Goal: Task Accomplishment & Management: Complete application form

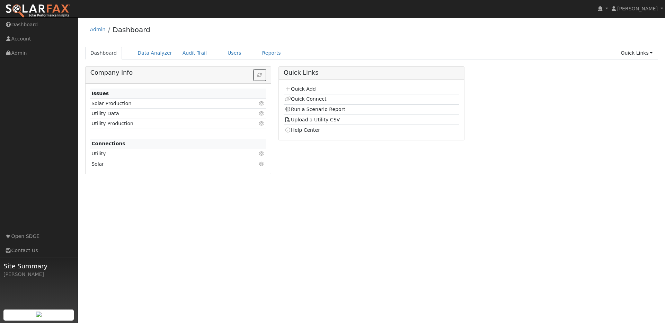
click at [300, 88] on link "Quick Add" at bounding box center [300, 89] width 31 height 6
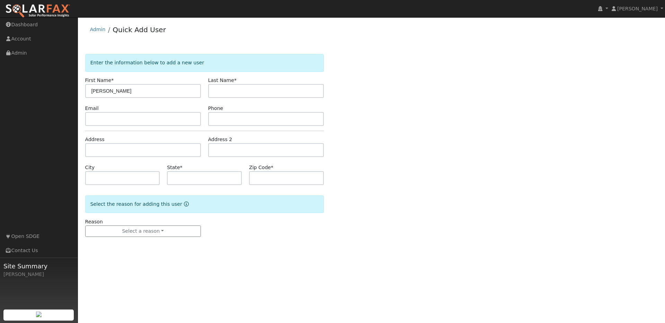
type input "[PERSON_NAME]"
type input "11423 Cypress Woods Drive"
type input "San Diego"
type input "CA"
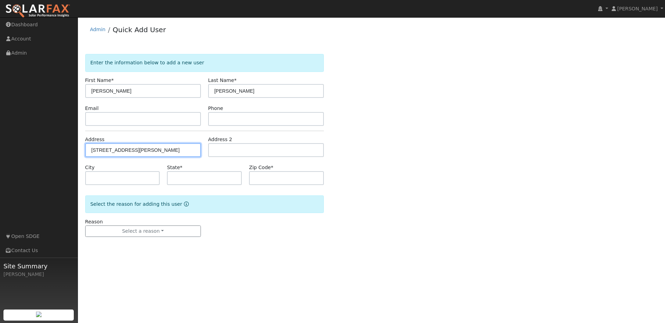
type input "92131"
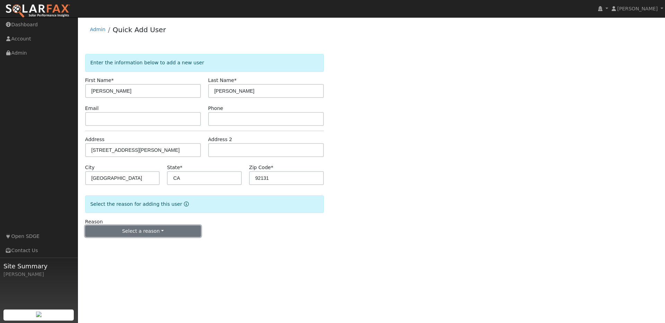
click at [146, 232] on button "Select a reason" at bounding box center [143, 232] width 116 height 12
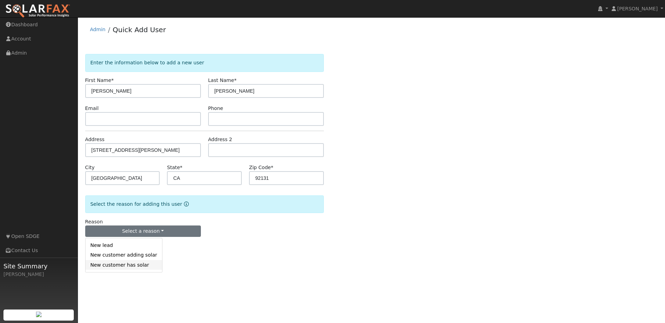
click at [134, 266] on link "New customer has solar" at bounding box center [124, 265] width 77 height 10
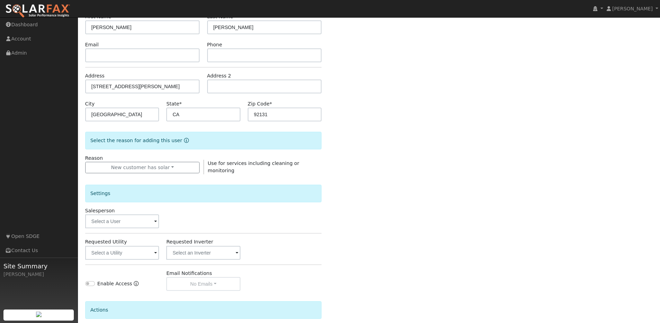
scroll to position [65, 0]
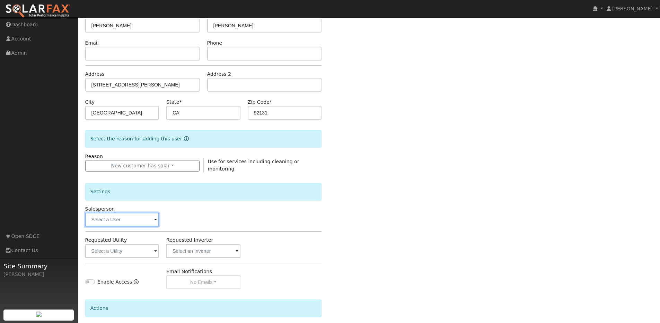
click at [113, 219] on input "text" at bounding box center [122, 220] width 74 height 14
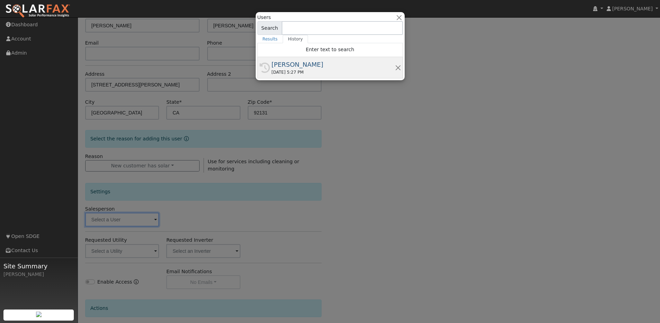
click at [302, 67] on div "[PERSON_NAME]" at bounding box center [333, 64] width 123 height 9
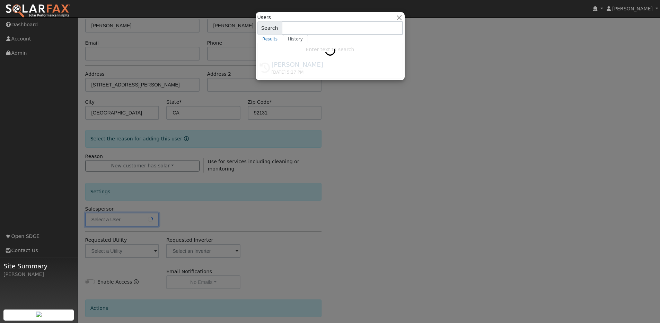
type input "[PERSON_NAME]"
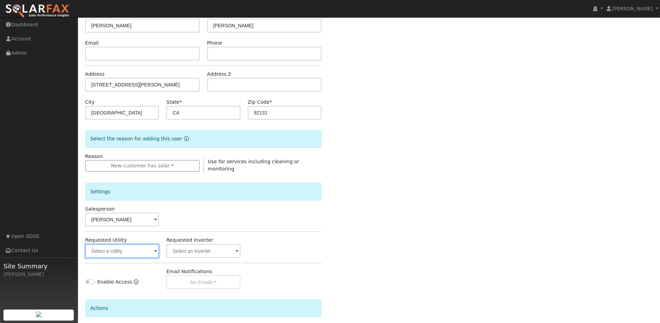
click at [122, 252] on input "text" at bounding box center [122, 251] width 74 height 14
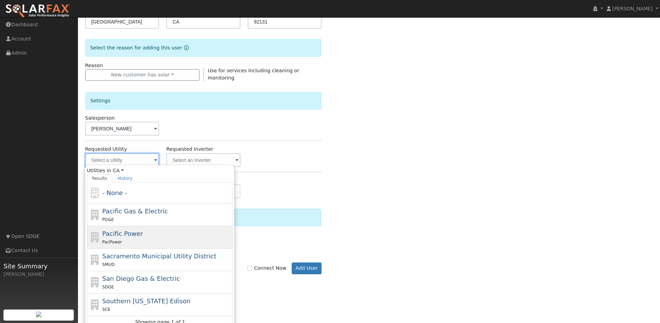
scroll to position [163, 0]
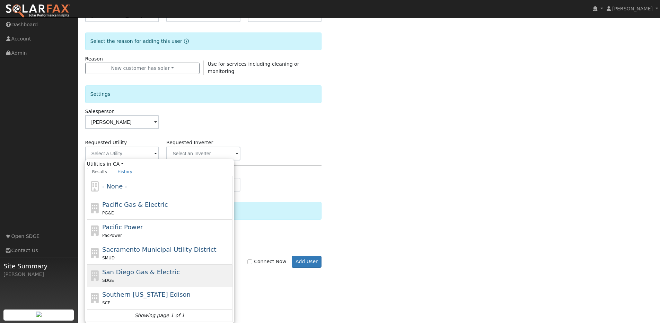
click at [149, 274] on span "San Diego Gas & Electric" at bounding box center [141, 272] width 78 height 7
type input "San Diego Gas & Electric"
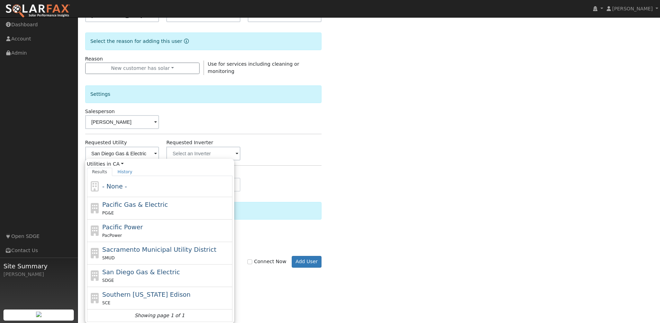
scroll to position [124, 0]
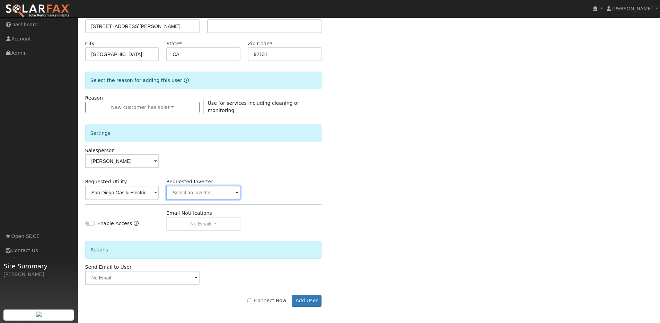
click at [159, 186] on input "text" at bounding box center [122, 193] width 74 height 14
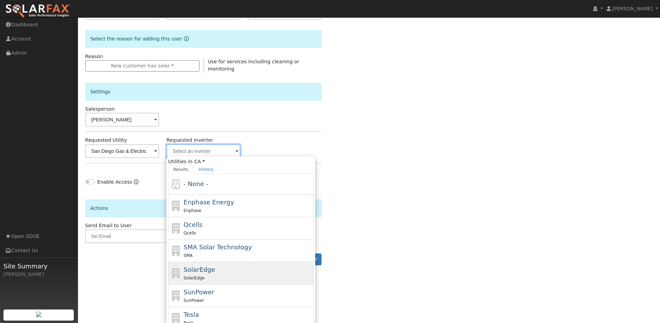
scroll to position [181, 0]
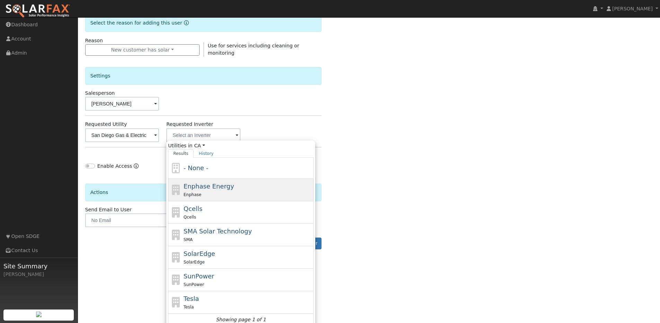
click at [211, 187] on span "Enphase Energy" at bounding box center [209, 186] width 51 height 7
type input "Enphase Energy"
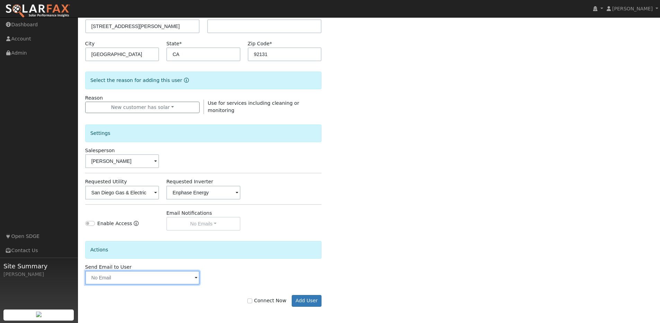
click at [140, 277] on input "text" at bounding box center [142, 278] width 115 height 14
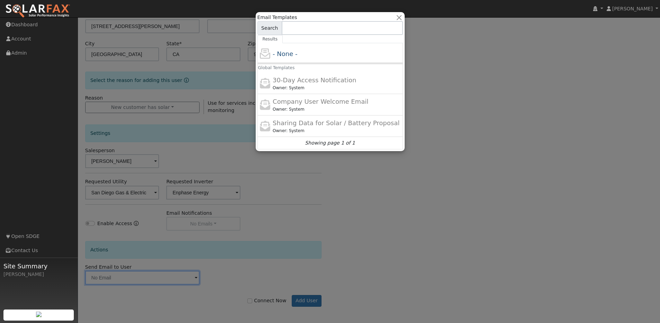
click at [412, 184] on div at bounding box center [330, 161] width 660 height 323
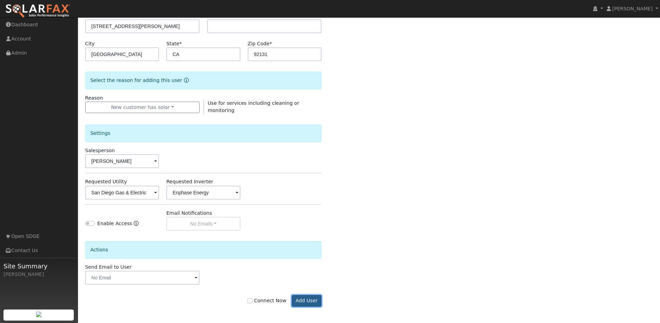
click at [304, 303] on button "Add User" at bounding box center [307, 301] width 30 height 12
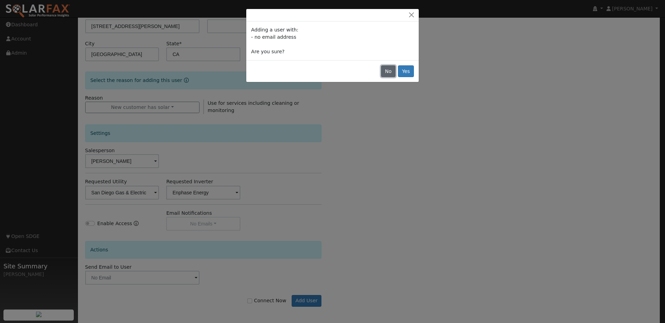
click at [388, 73] on button "No" at bounding box center [388, 71] width 15 height 12
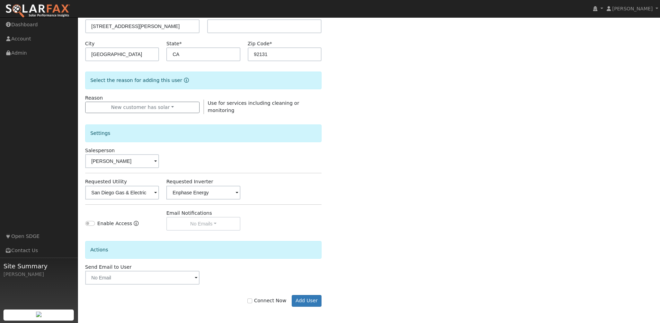
click at [403, 174] on div "Enter the information below to add a new user First Name * Tony Last Name * Bui…" at bounding box center [369, 125] width 568 height 391
click at [315, 300] on button "Add User" at bounding box center [307, 301] width 30 height 12
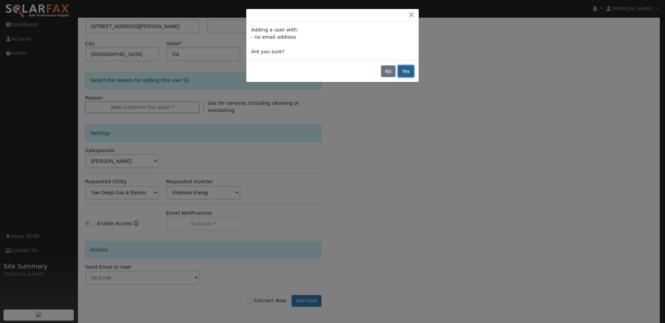
click at [411, 72] on button "Yes" at bounding box center [406, 71] width 16 height 12
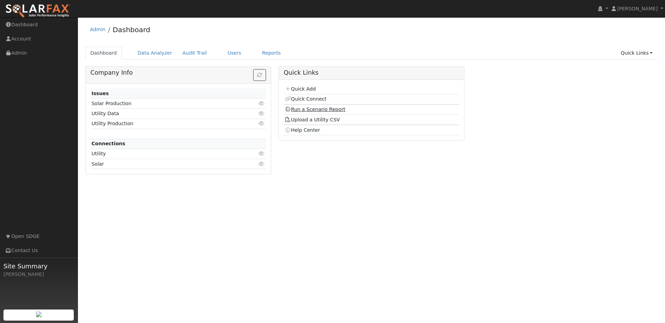
click at [293, 109] on link "Run a Scenario Report" at bounding box center [315, 110] width 61 height 6
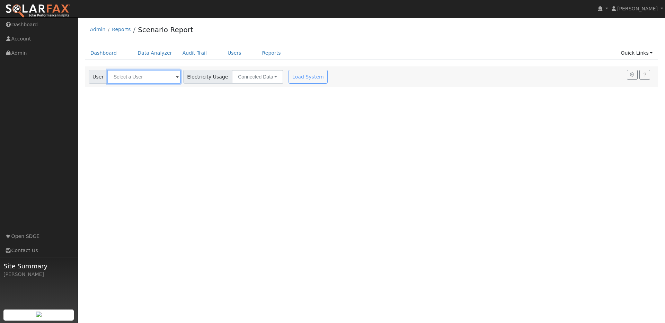
click at [125, 78] on input "text" at bounding box center [143, 77] width 73 height 14
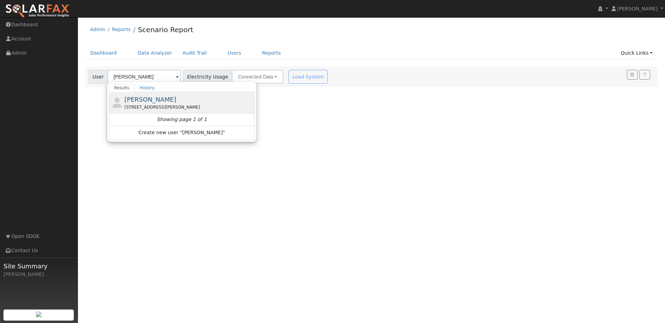
click at [140, 101] on span "Tony Bui" at bounding box center [150, 99] width 52 height 7
type input "Tony Bui"
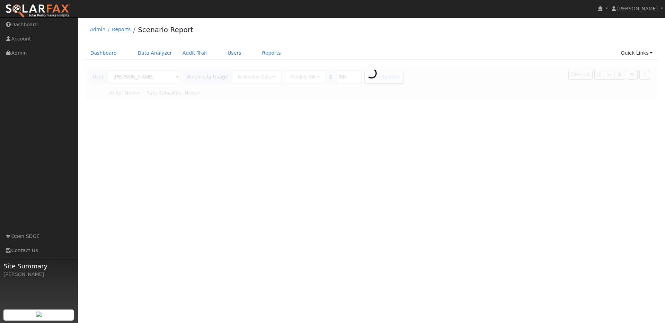
type input "San Diego Gas & Electric"
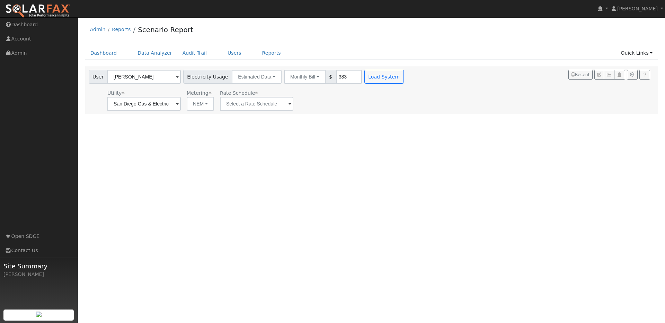
drag, startPoint x: 309, startPoint y: 139, endPoint x: 287, endPoint y: 92, distance: 51.9
click at [309, 139] on div "User Profile First name Last name Email Email Notifications No Emails No Emails…" at bounding box center [371, 170] width 587 height 306
click at [246, 73] on button "Estimated Data" at bounding box center [257, 77] width 50 height 14
click at [246, 112] on link "CSV Data" at bounding box center [256, 112] width 49 height 10
